Goal: Information Seeking & Learning: Learn about a topic

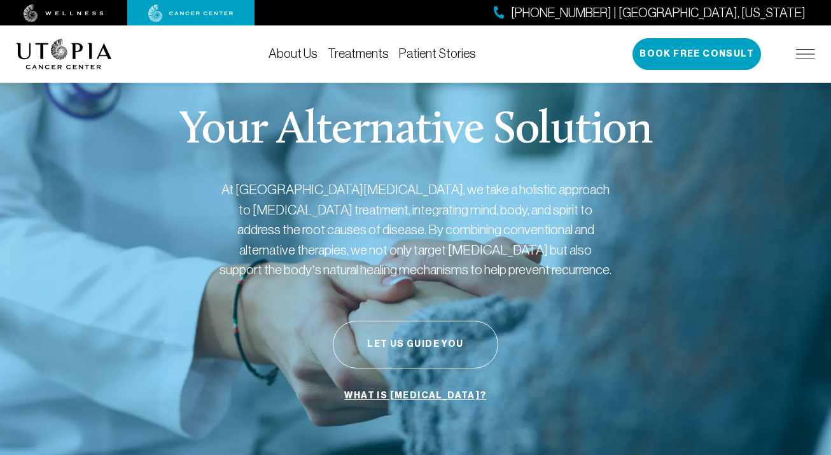
click at [95, 176] on div "Your Alternative Solution At [GEOGRAPHIC_DATA][MEDICAL_DATA], we take a holisti…" at bounding box center [415, 257] width 799 height 401
click at [302, 50] on link "About Us" at bounding box center [292, 53] width 49 height 14
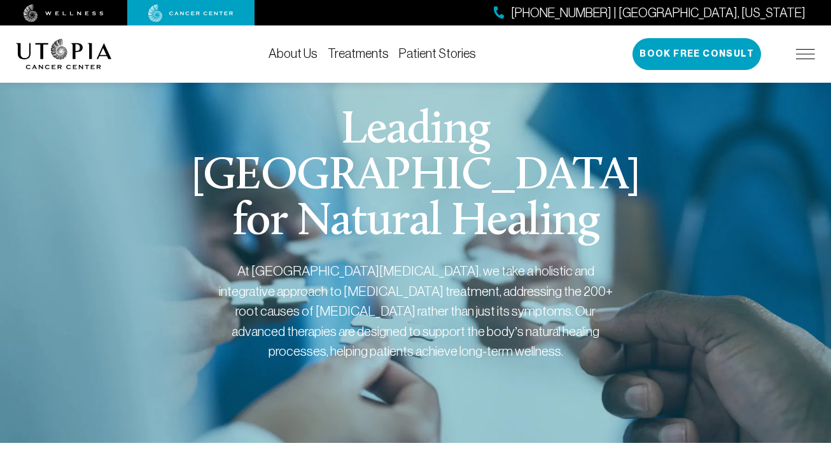
click at [359, 51] on link "Treatments" at bounding box center [358, 53] width 61 height 14
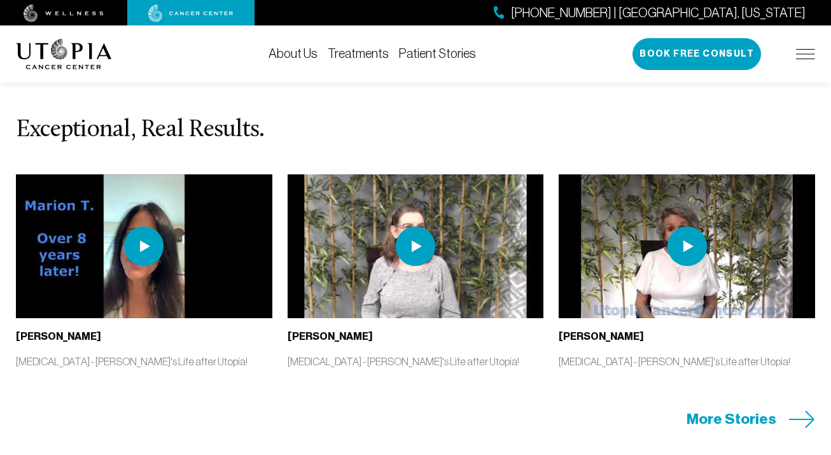
scroll to position [2598, 0]
